Goal: Transaction & Acquisition: Purchase product/service

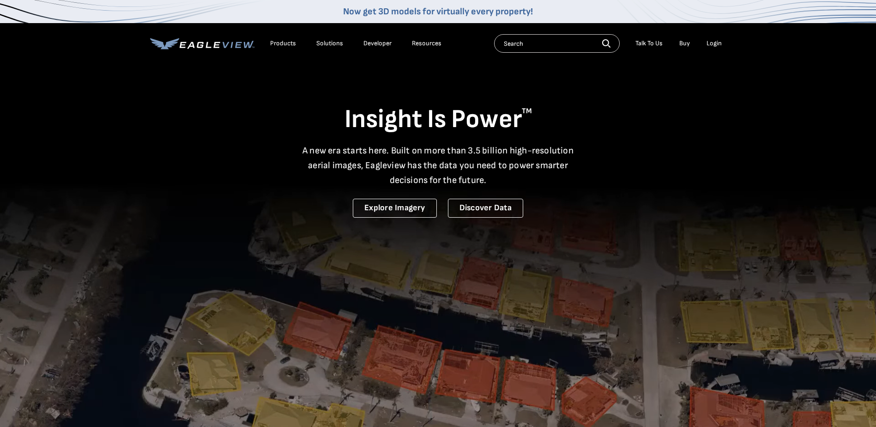
click at [715, 41] on div "Login" at bounding box center [714, 43] width 15 height 8
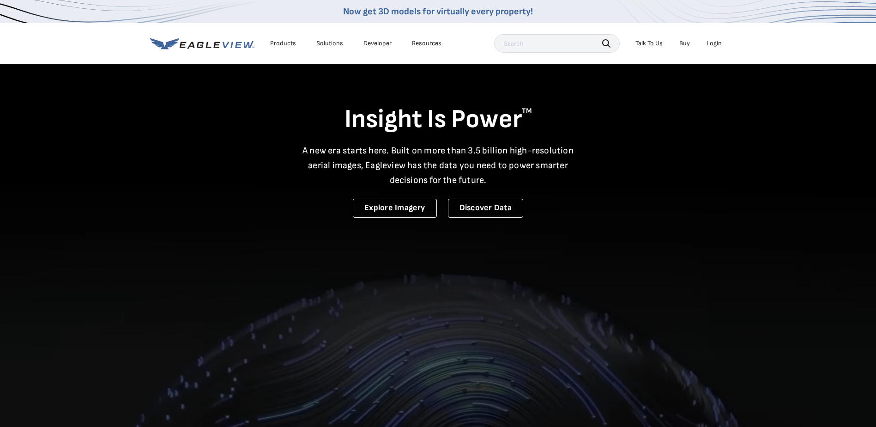
click at [715, 44] on div "Login" at bounding box center [714, 43] width 15 height 8
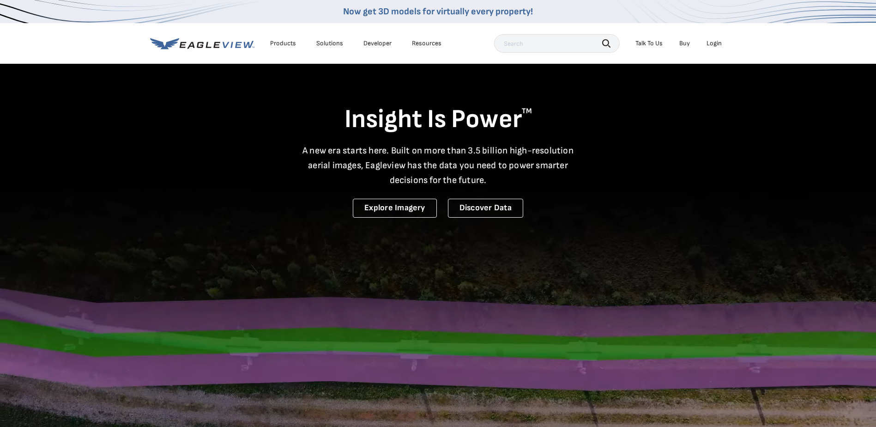
click at [714, 45] on div "Login" at bounding box center [714, 43] width 15 height 8
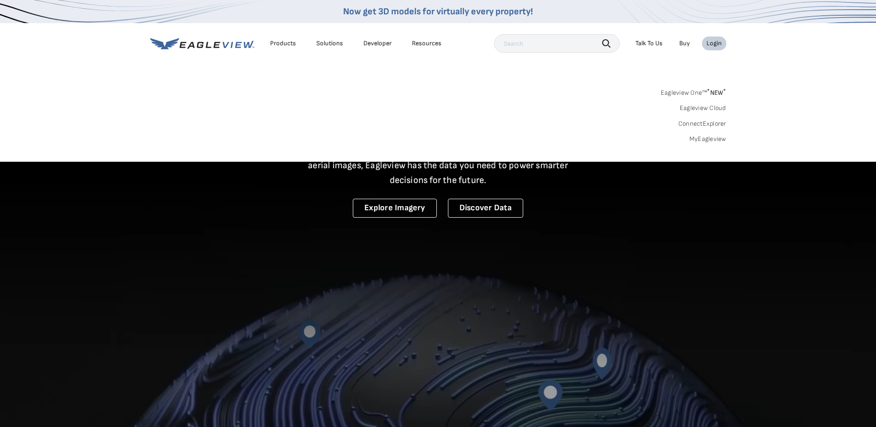
click at [709, 137] on link "MyEagleview" at bounding box center [707, 139] width 37 height 8
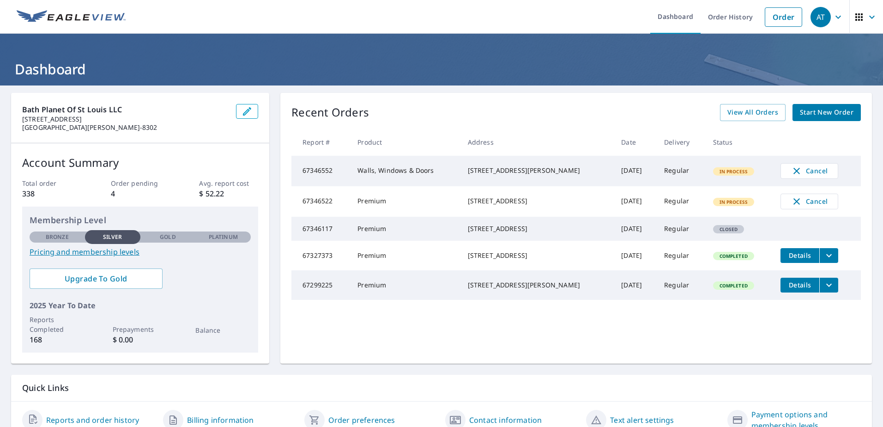
click at [803, 112] on span "Start New Order" at bounding box center [827, 113] width 54 height 12
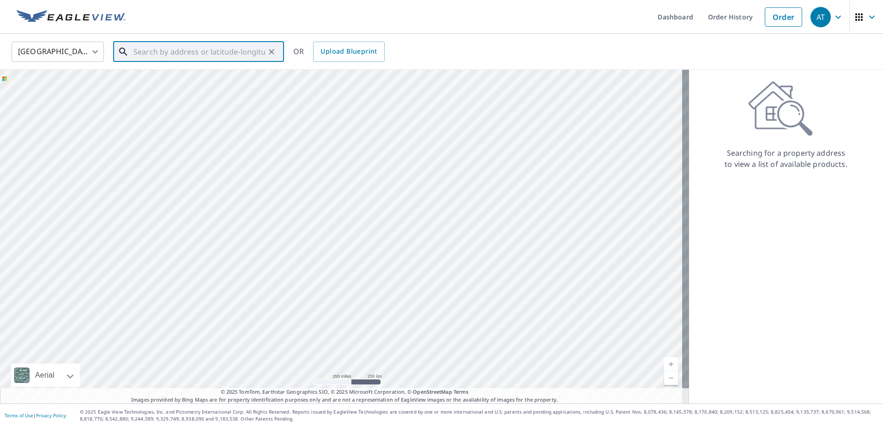
click at [139, 52] on input "text" at bounding box center [199, 52] width 132 height 26
type input "[STREET_ADDRESS]"
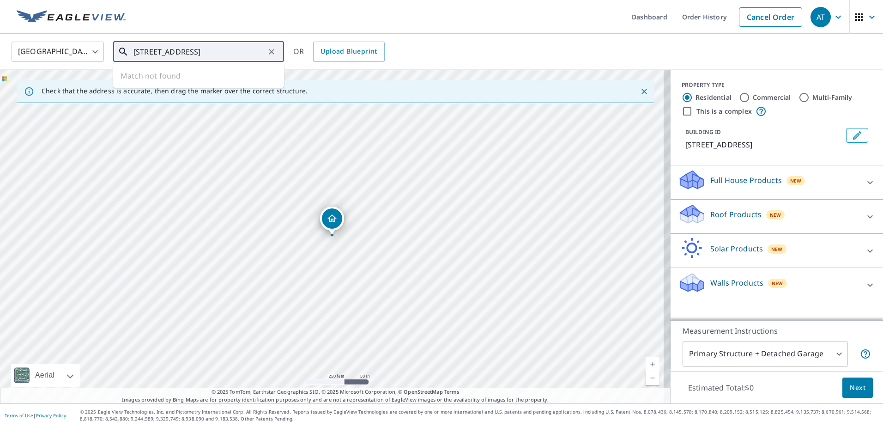
drag, startPoint x: 251, startPoint y: 53, endPoint x: -2, endPoint y: 64, distance: 252.8
click at [0, 64] on html "AT AT Dashboard Order History Cancel Order AT [GEOGRAPHIC_DATA] US ​ [STREET_AD…" at bounding box center [441, 213] width 883 height 427
click at [142, 83] on span "739 Broadway" at bounding box center [204, 78] width 145 height 11
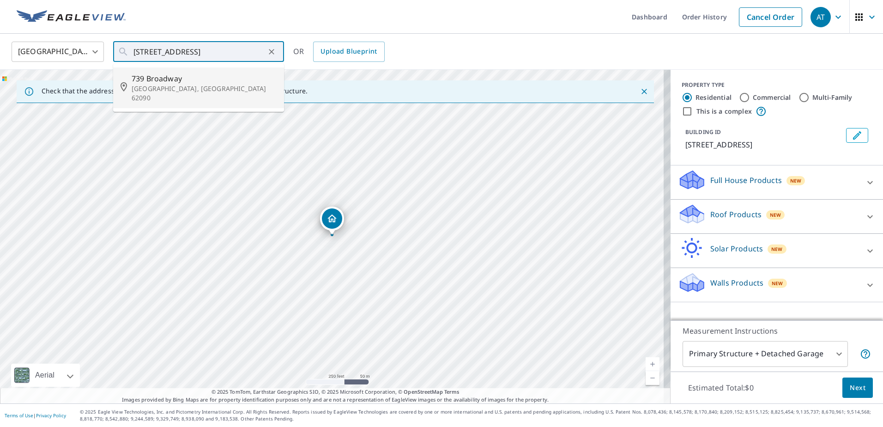
type input "[STREET_ADDRESS]"
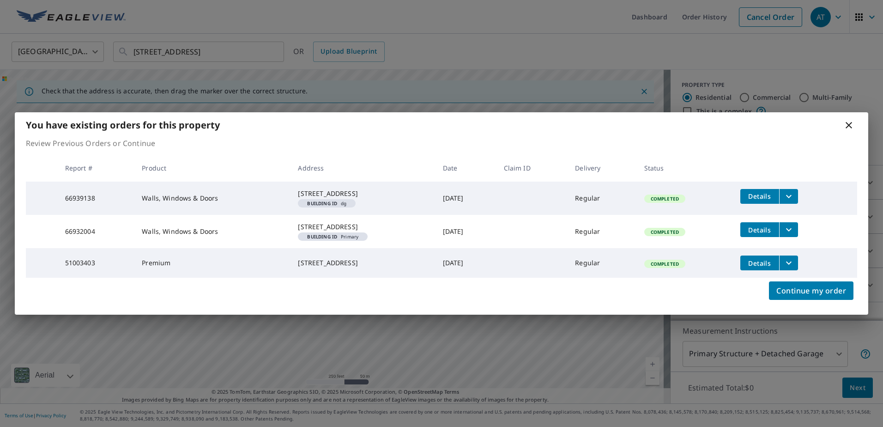
drag, startPoint x: 792, startPoint y: 271, endPoint x: 728, endPoint y: 299, distance: 69.7
click at [728, 299] on div "You have existing orders for this property Review Previous Orders or Continue R…" at bounding box center [441, 213] width 853 height 203
click at [766, 267] on span "Details" at bounding box center [760, 263] width 28 height 9
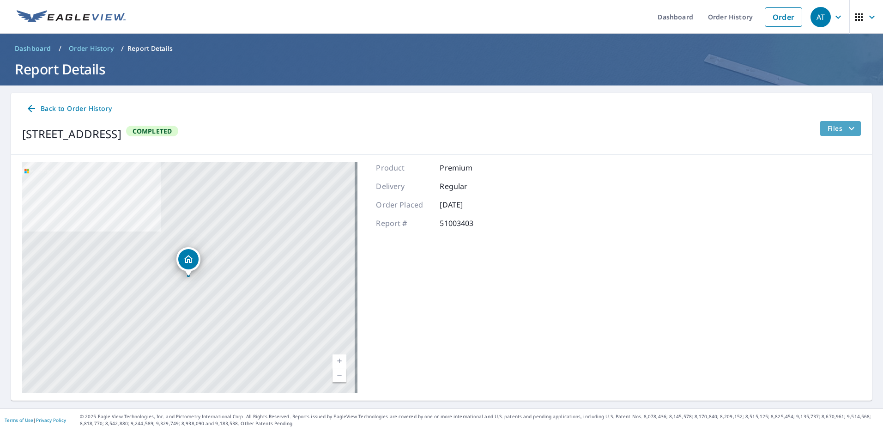
click at [846, 124] on icon "filesDropdownBtn-51003403" at bounding box center [851, 128] width 11 height 11
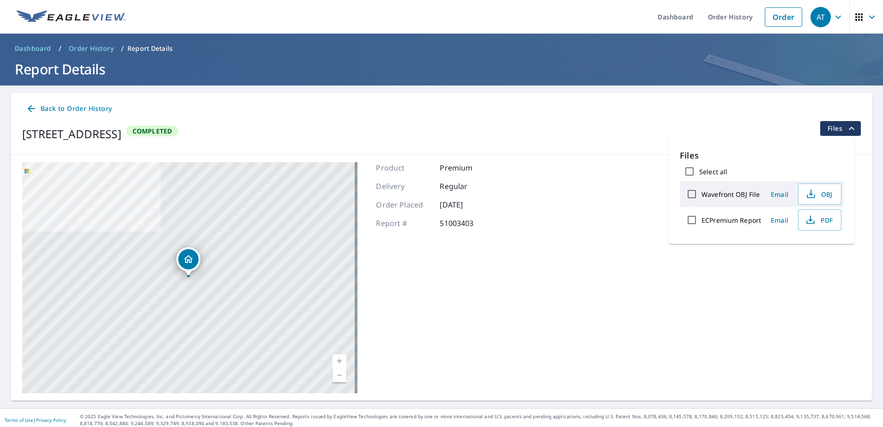
click at [641, 248] on div "[STREET_ADDRESS] Aerial Road A standard road map Aerial A detailed look from ab…" at bounding box center [441, 278] width 861 height 246
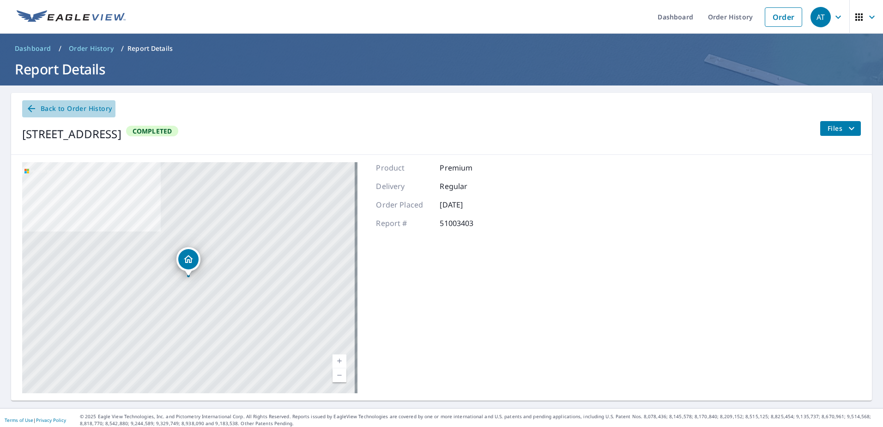
click at [49, 109] on span "Back to Order History" at bounding box center [69, 109] width 86 height 12
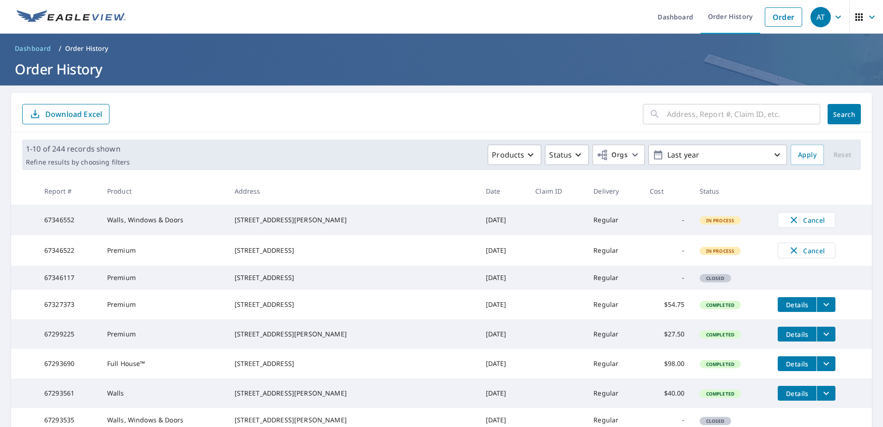
click at [667, 117] on input "text" at bounding box center [743, 114] width 153 height 26
type input "739 broadway"
click at [839, 115] on span "Search" at bounding box center [844, 114] width 18 height 9
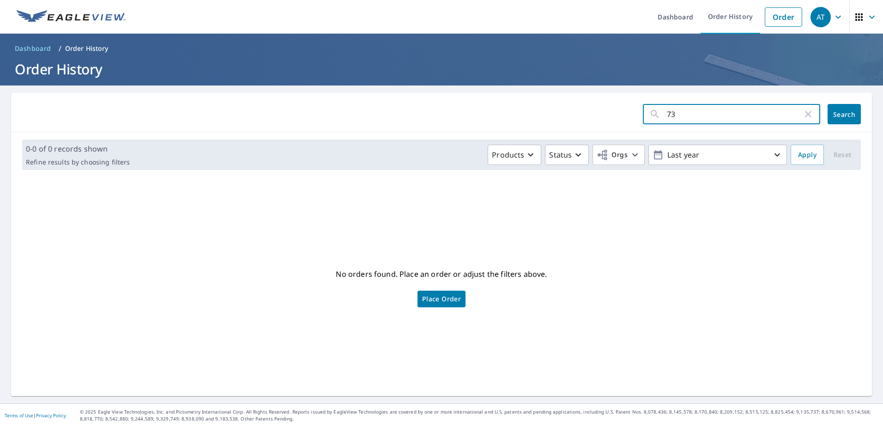
type input "7"
click at [38, 49] on span "Dashboard" at bounding box center [33, 48] width 36 height 9
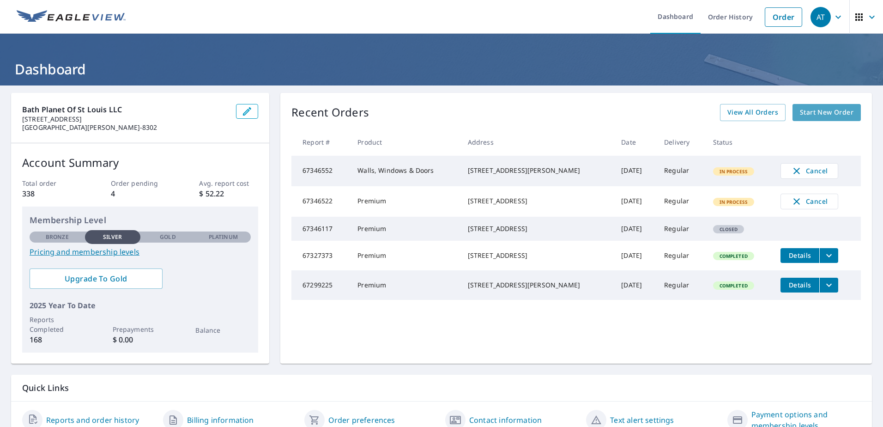
click at [812, 113] on span "Start New Order" at bounding box center [827, 113] width 54 height 12
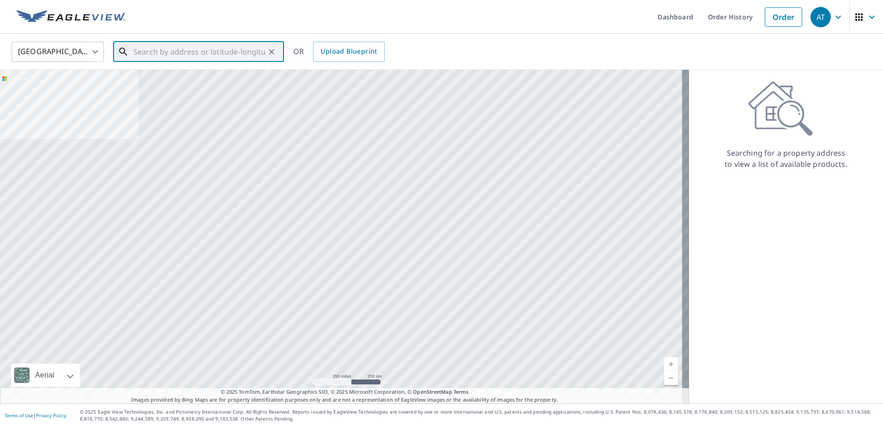
click at [151, 48] on input "text" at bounding box center [199, 52] width 132 height 26
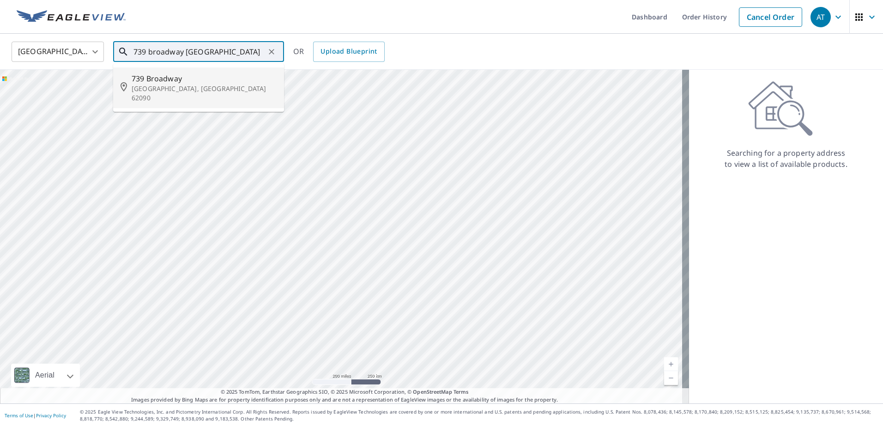
click at [171, 84] on p "[GEOGRAPHIC_DATA], [GEOGRAPHIC_DATA] 62090" at bounding box center [204, 93] width 145 height 18
type input "[STREET_ADDRESS]"
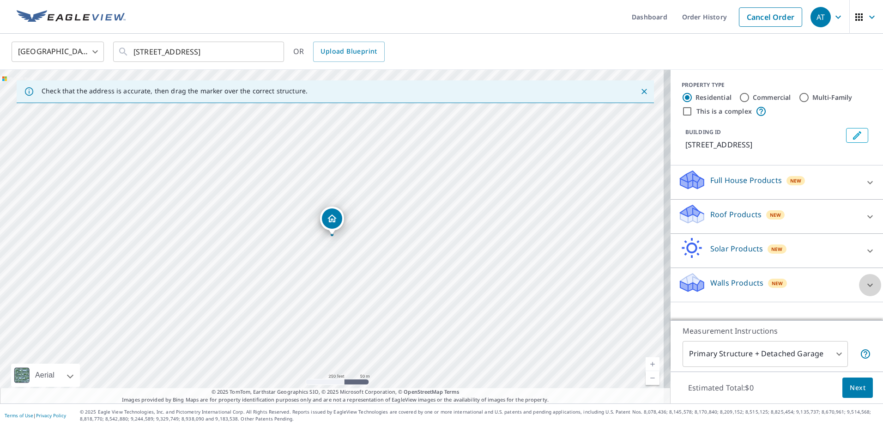
click at [864, 287] on icon at bounding box center [869, 284] width 11 height 11
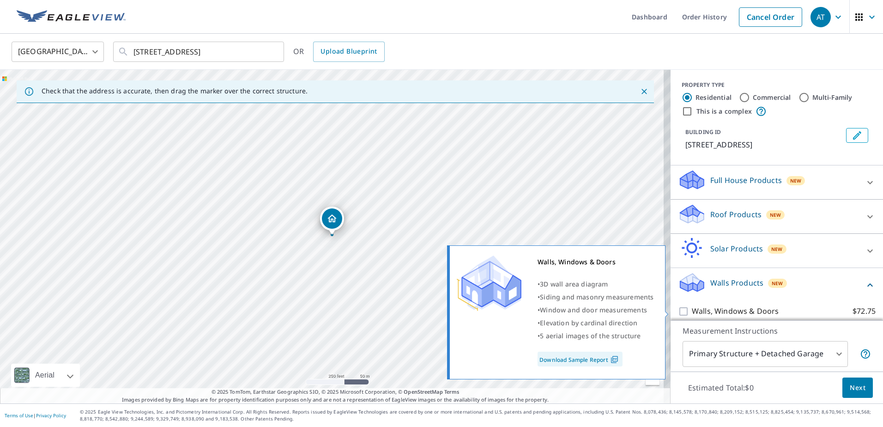
click at [678, 311] on input "Walls, Windows & Doors $72.75" at bounding box center [685, 311] width 14 height 11
checkbox input "true"
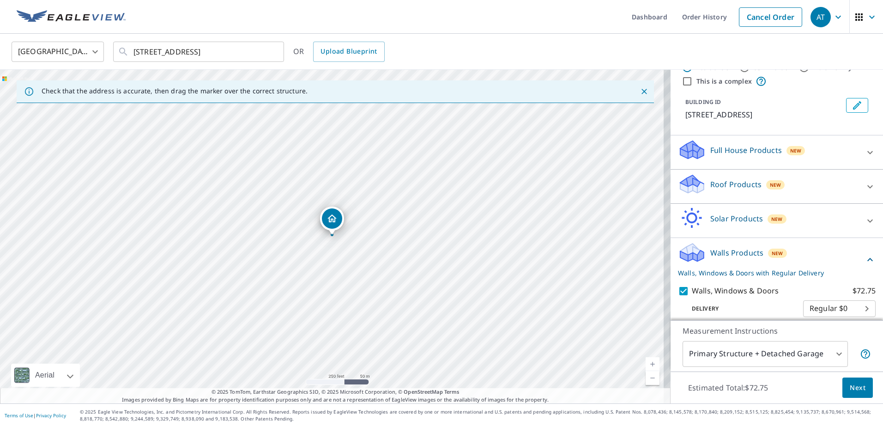
scroll to position [64, 0]
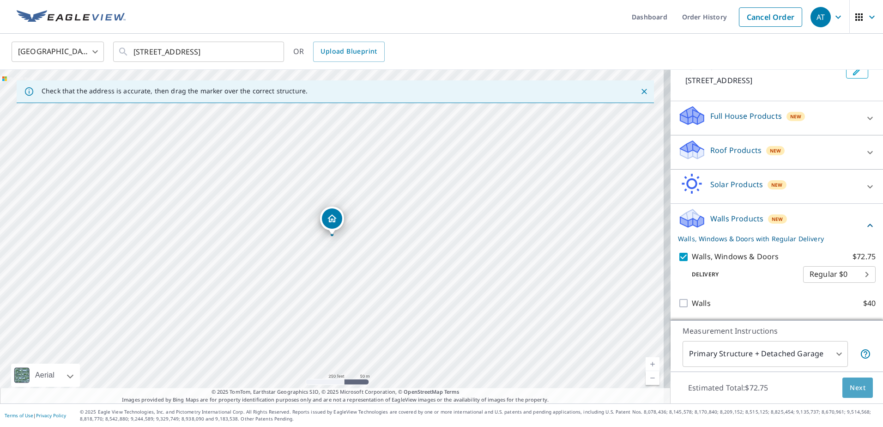
click at [850, 387] on span "Next" at bounding box center [858, 388] width 16 height 12
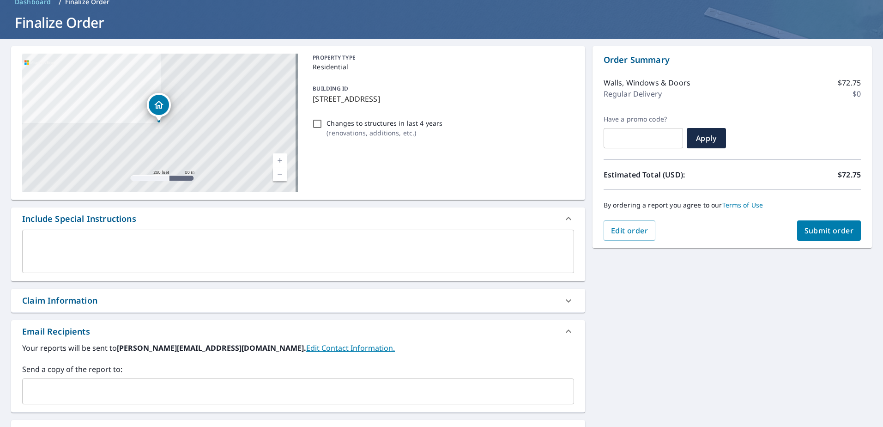
scroll to position [46, 0]
click at [816, 232] on span "Submit order" at bounding box center [828, 231] width 49 height 10
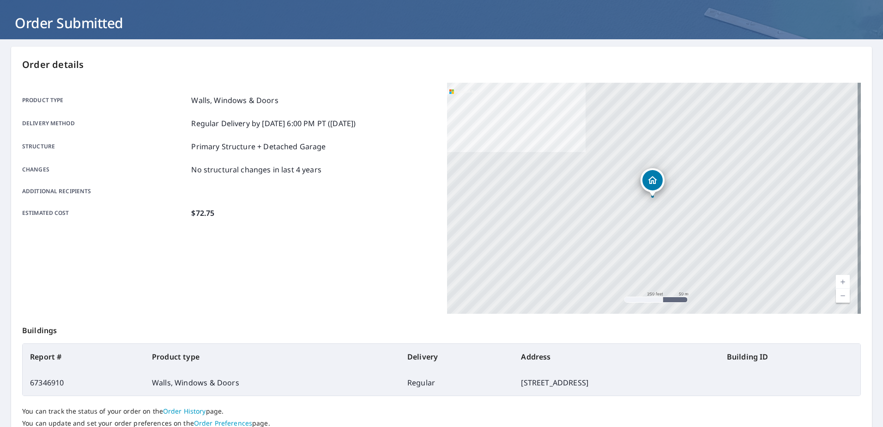
scroll to position [117, 0]
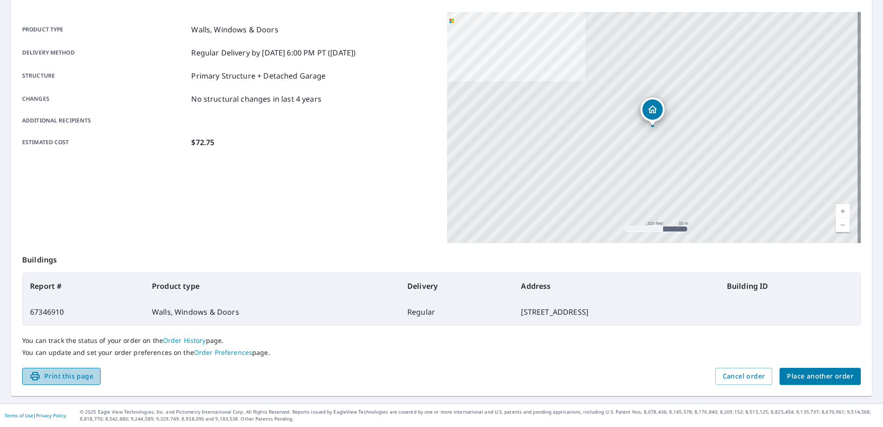
click at [56, 375] on span "Print this page" at bounding box center [62, 376] width 64 height 12
